Goal: Transaction & Acquisition: Book appointment/travel/reservation

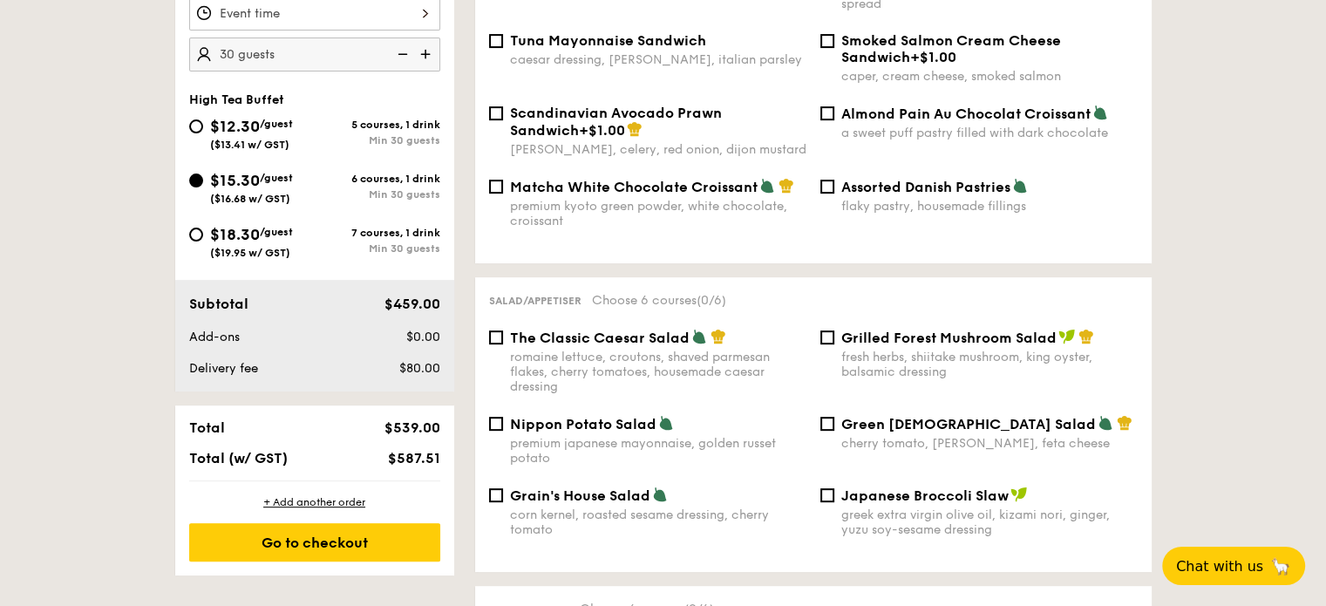
scroll to position [223, 0]
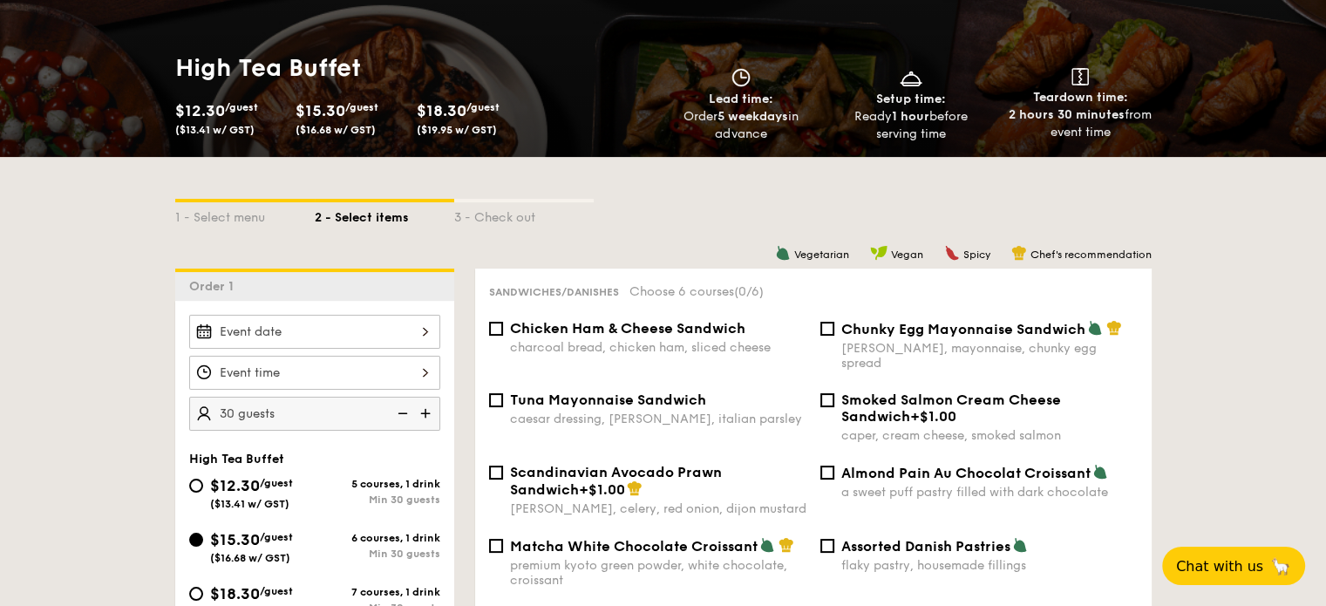
select select
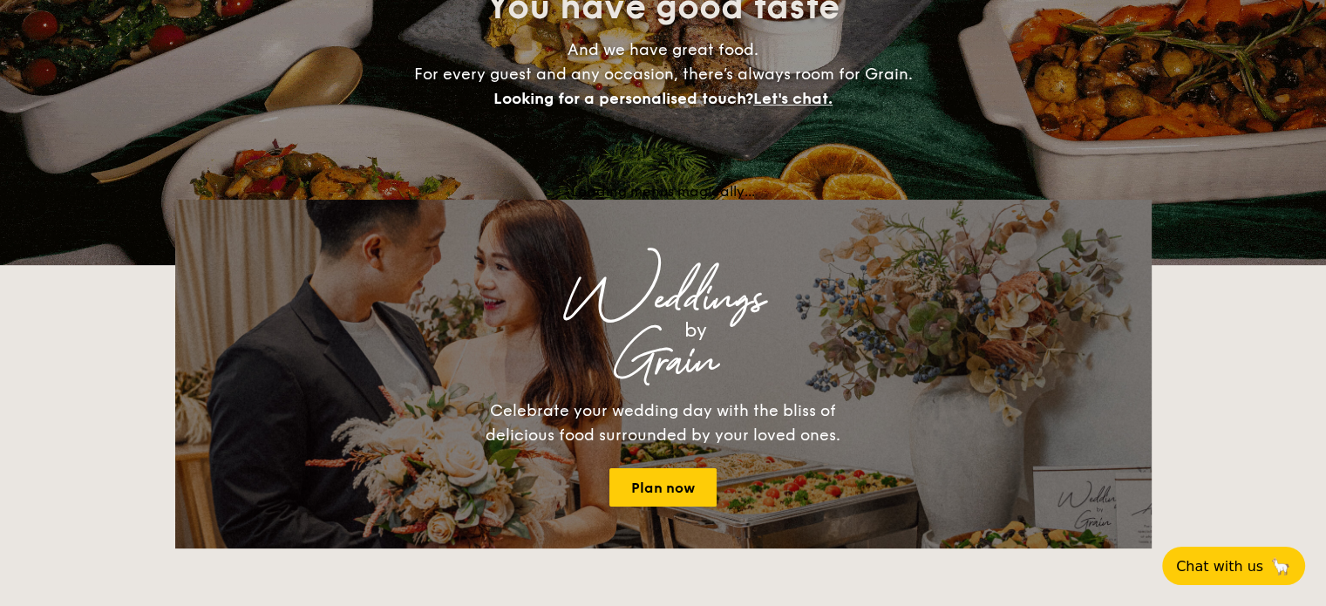
scroll to position [349, 0]
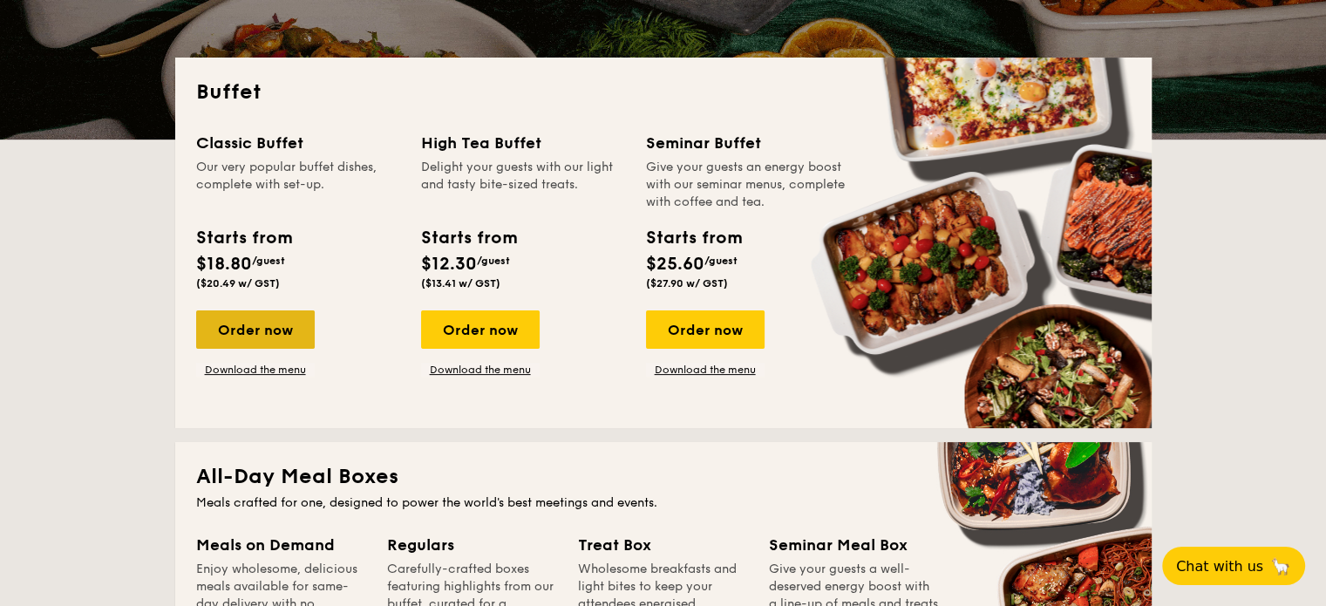
click at [282, 336] on div "Order now" at bounding box center [255, 329] width 119 height 38
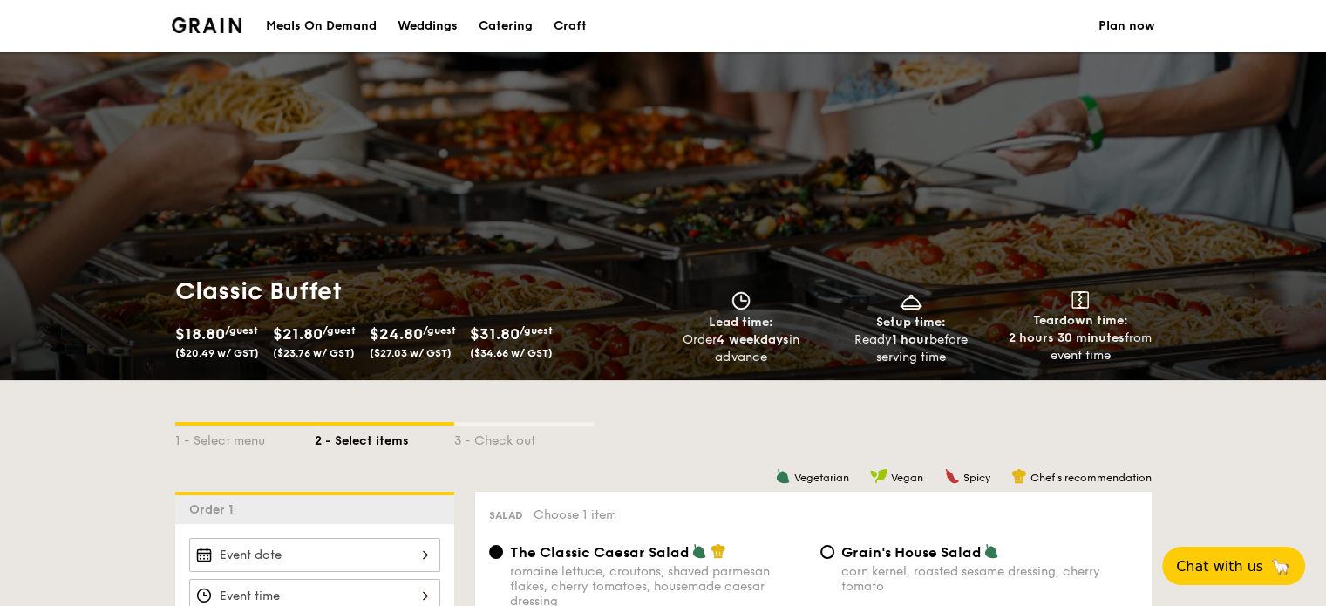
scroll to position [262, 0]
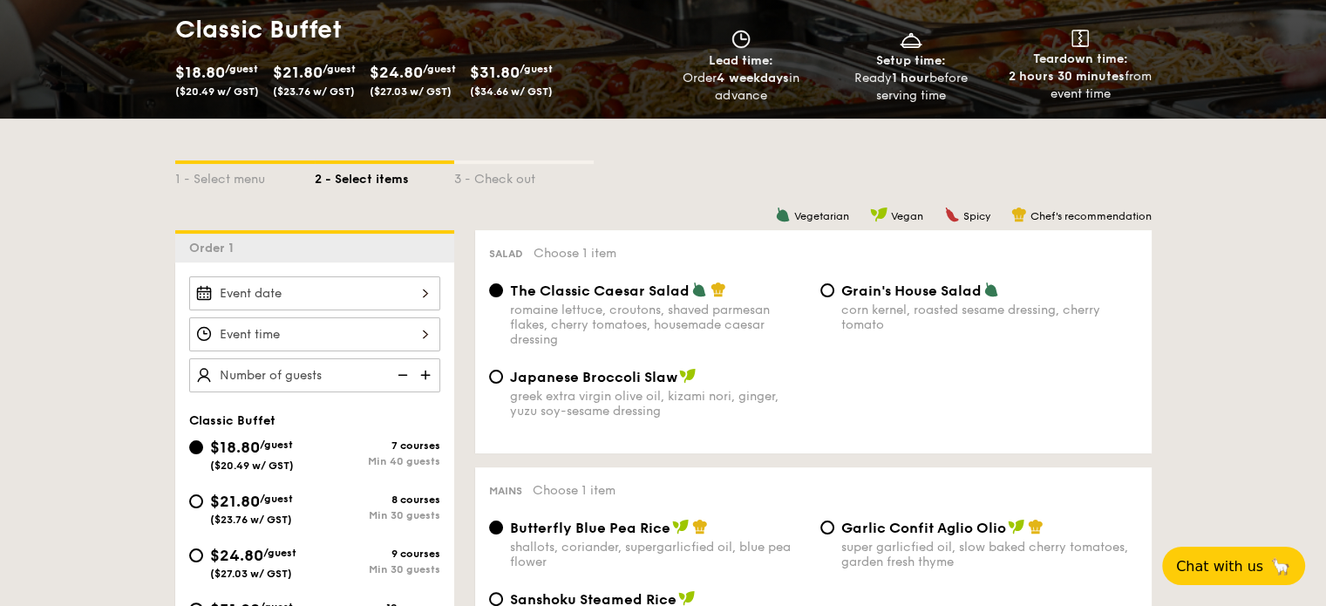
click at [412, 334] on div at bounding box center [314, 334] width 251 height 34
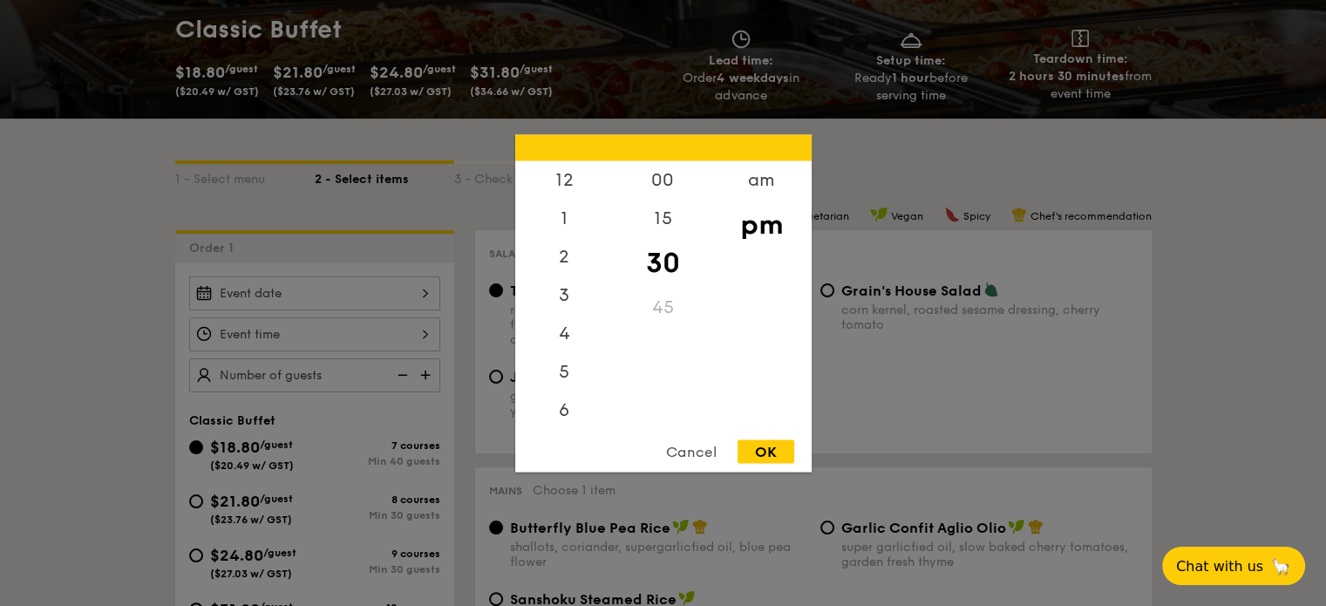
scroll to position [77, 0]
click at [688, 455] on div "Cancel" at bounding box center [691, 451] width 85 height 24
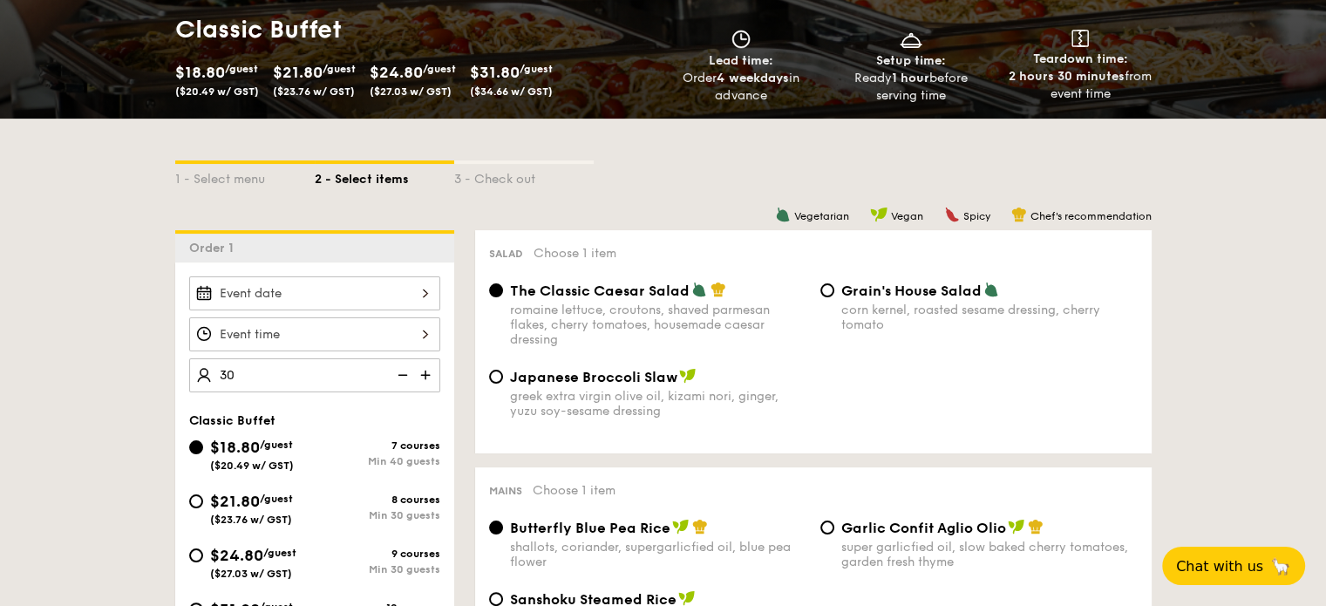
type input "40 guests"
click at [244, 511] on div "$21.80 /guest ($23.76 w/ GST)" at bounding box center [251, 507] width 83 height 37
click at [203, 508] on input "$21.80 /guest ($23.76 w/ GST) 8 courses Min 30 guests" at bounding box center [196, 501] width 14 height 14
radio input "true"
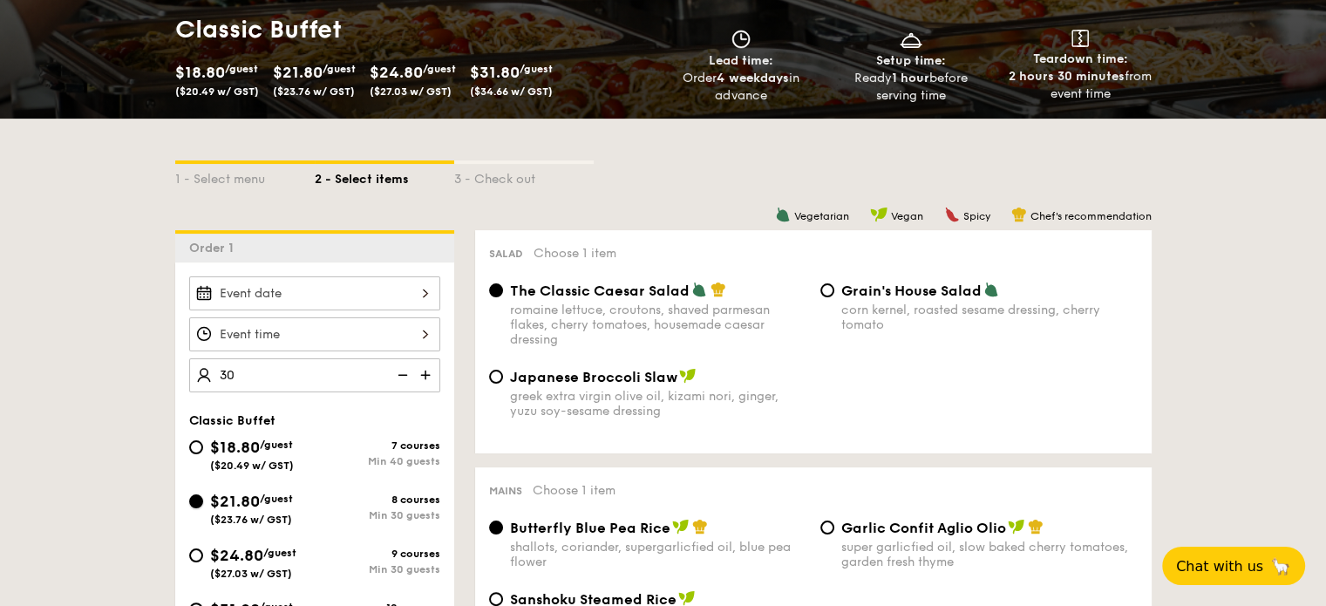
radio input "true"
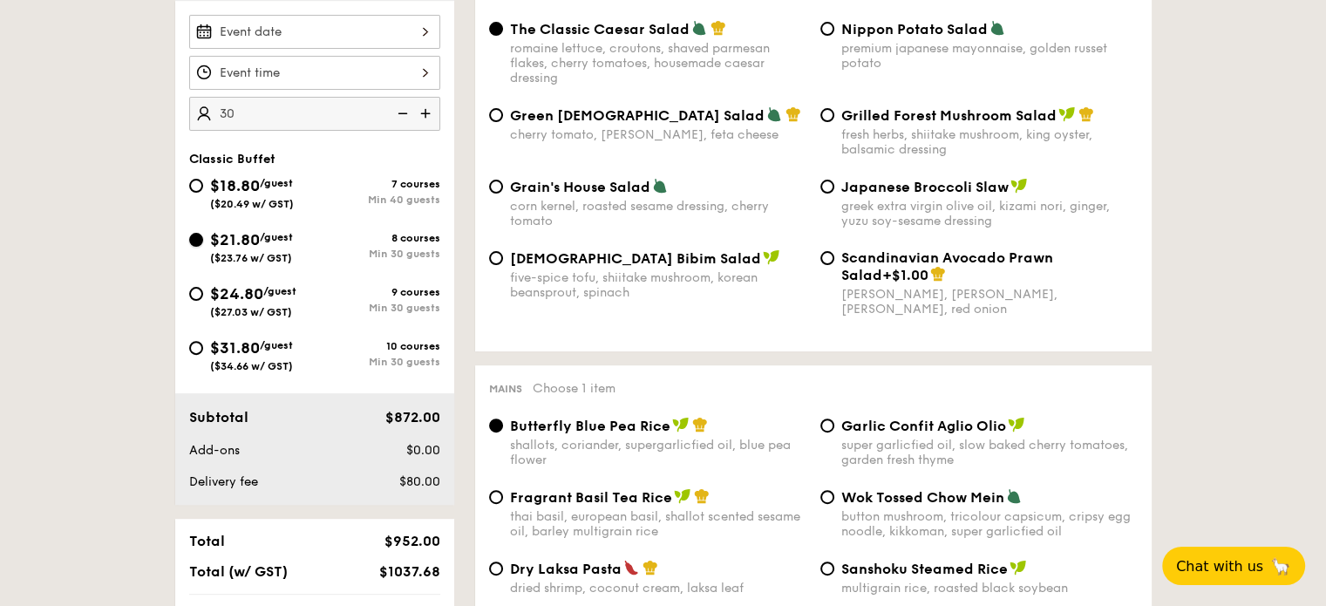
scroll to position [610, 0]
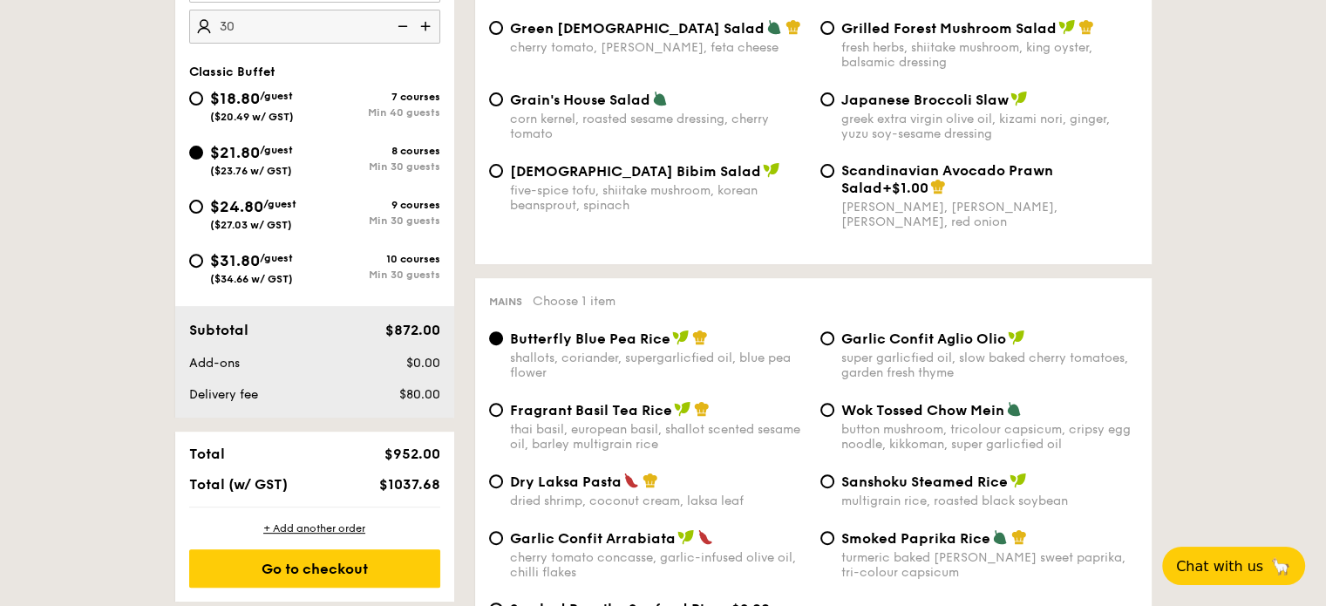
click at [378, 486] on div "$1037.68" at bounding box center [394, 484] width 106 height 17
click at [194, 99] on input "$18.80 /guest ($20.49 w/ GST) 7 courses Min 40 guests" at bounding box center [196, 99] width 14 height 14
radio input "true"
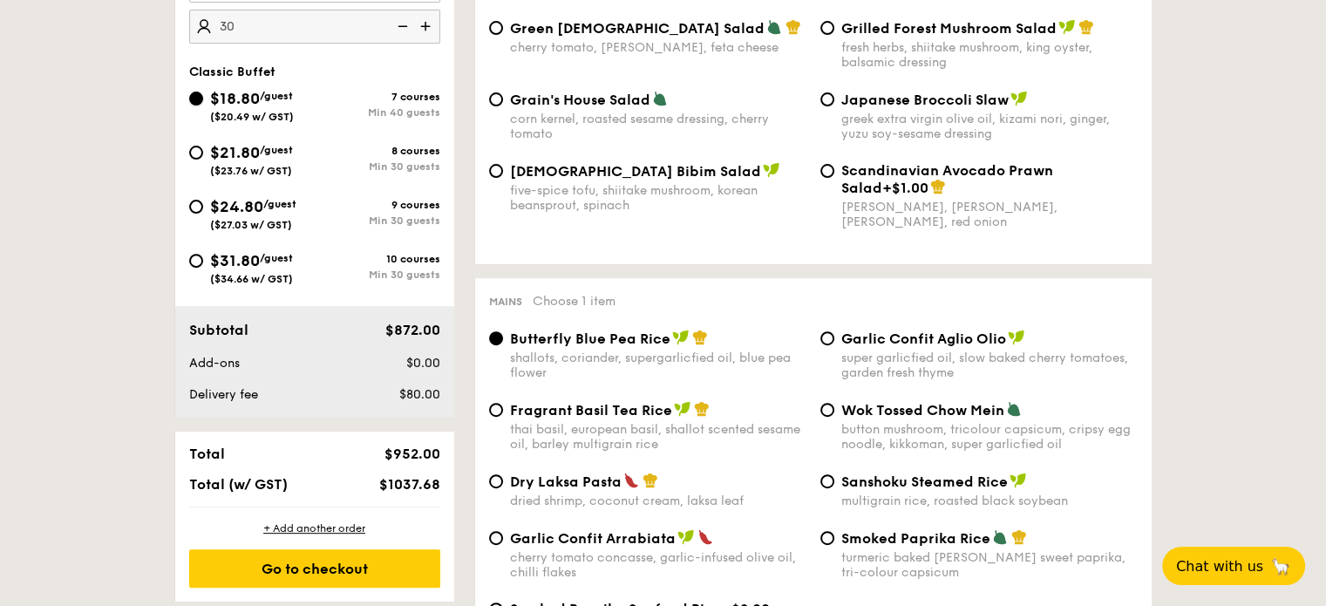
radio input "true"
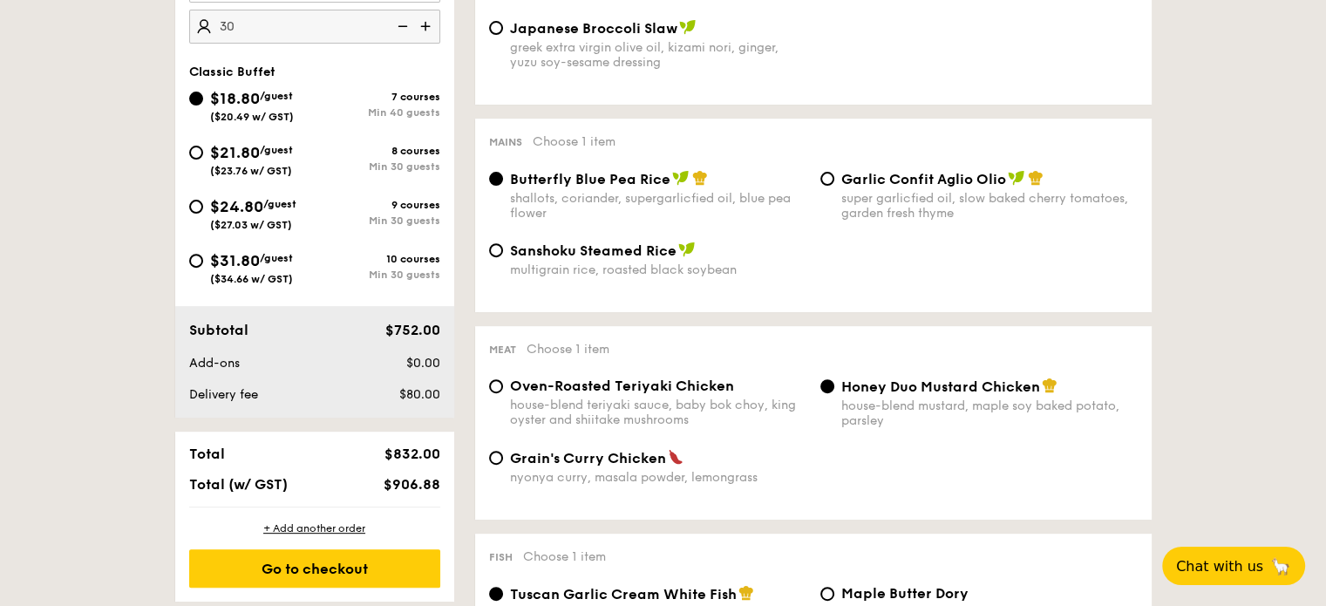
click at [398, 174] on div "$21.80 /guest ($23.76 w/ GST) 8 courses Min 30 guests" at bounding box center [314, 158] width 251 height 37
drag, startPoint x: 409, startPoint y: 496, endPoint x: 436, endPoint y: 486, distance: 29.0
click at [436, 486] on div "Total $832.00 Total (w/ GST) $906.88" at bounding box center [314, 469] width 279 height 75
click at [396, 481] on span "$906.88" at bounding box center [411, 484] width 57 height 17
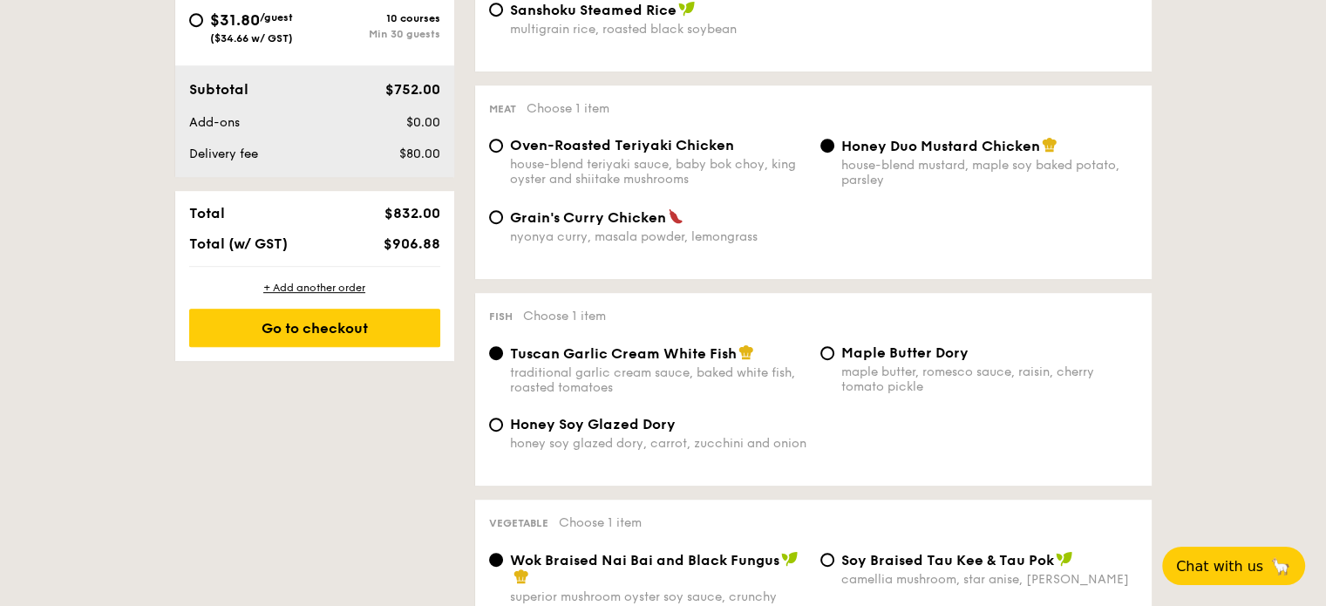
scroll to position [495, 0]
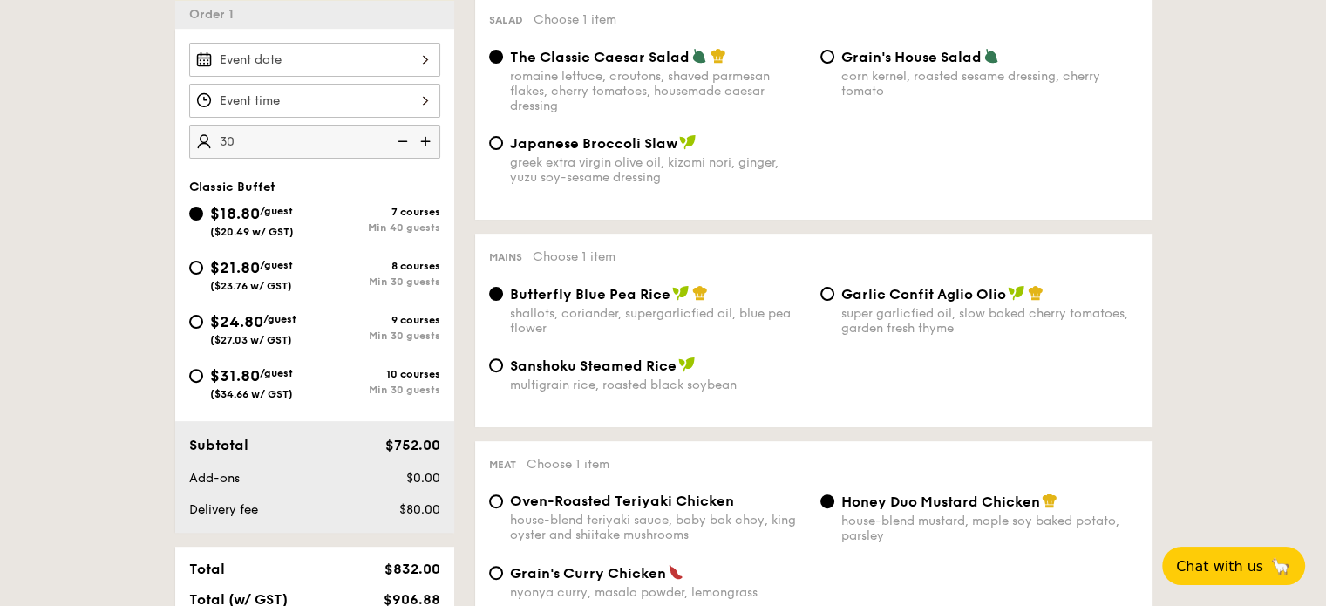
scroll to position [349, 0]
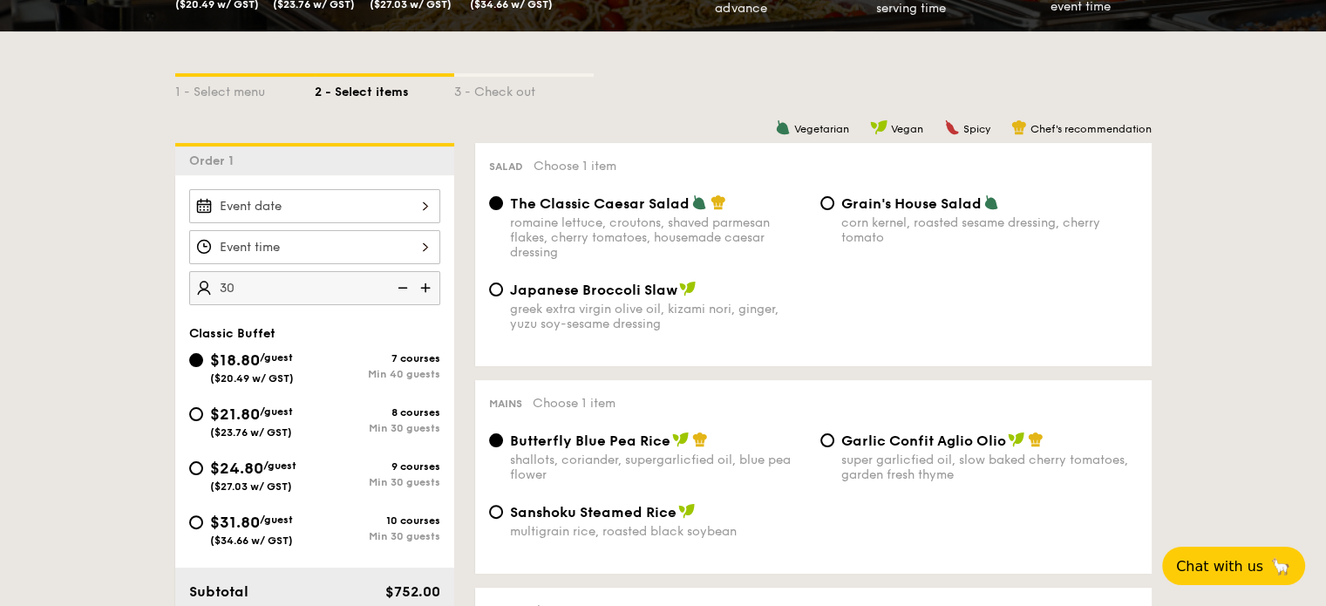
select select
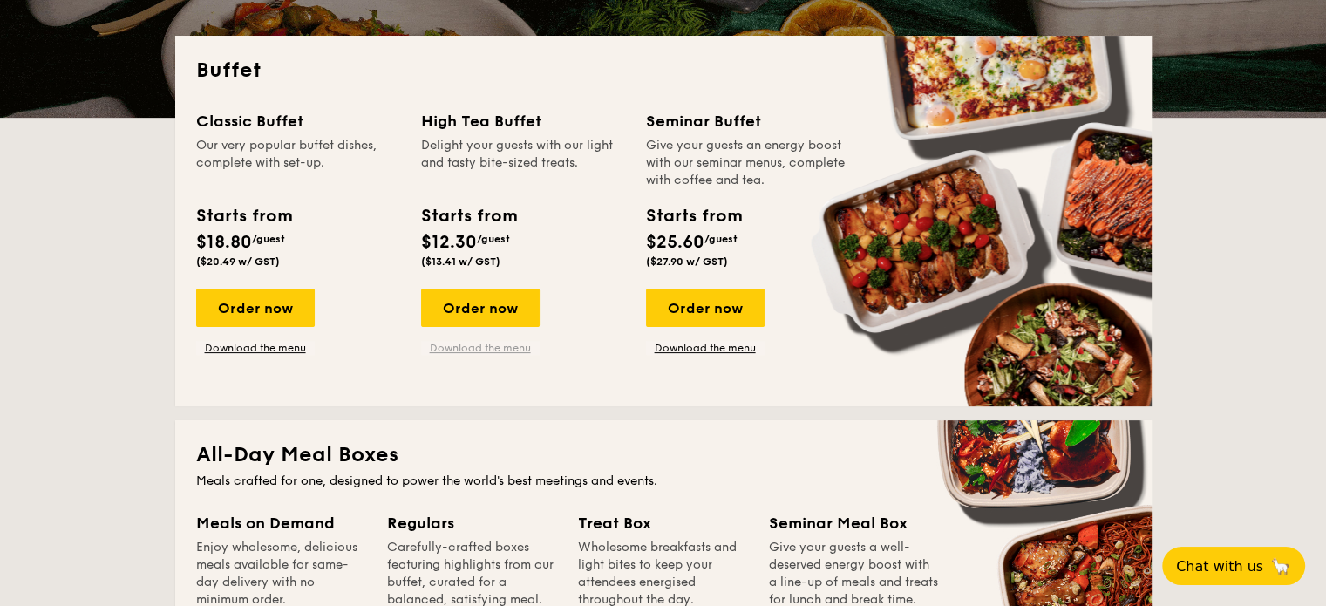
scroll to position [378, 0]
